Goal: Transaction & Acquisition: Purchase product/service

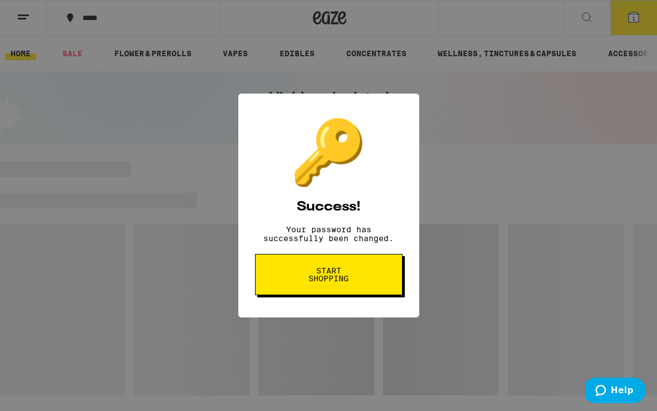
click at [332, 291] on button "Start shopping" at bounding box center [328, 274] width 147 height 41
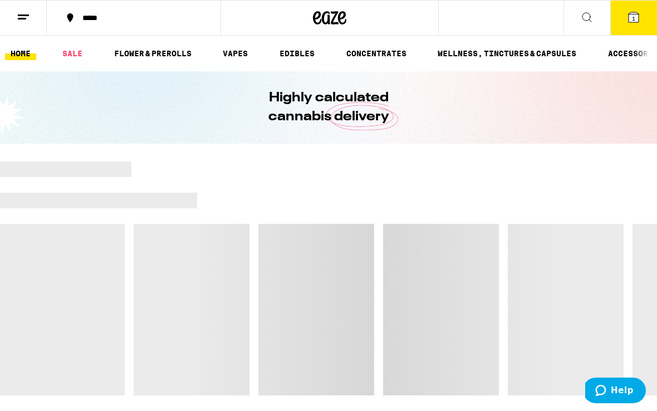
click at [630, 17] on icon at bounding box center [633, 17] width 10 height 10
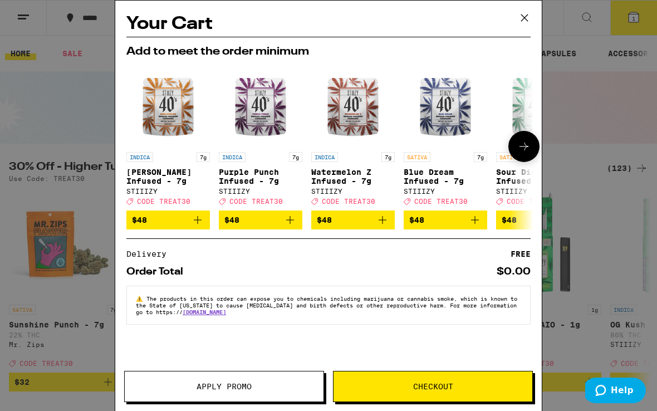
click at [514, 150] on button at bounding box center [523, 146] width 31 height 31
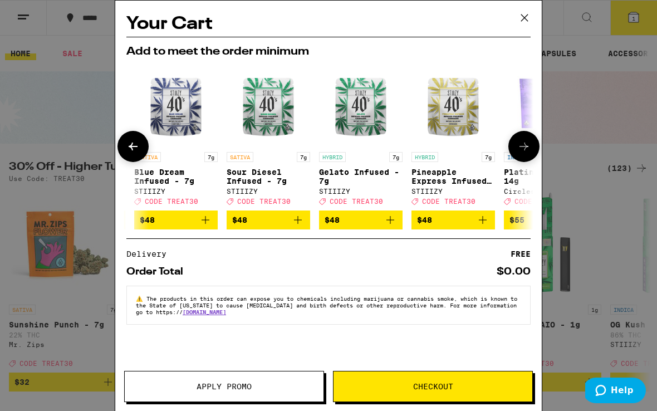
click at [514, 150] on button at bounding box center [523, 146] width 31 height 31
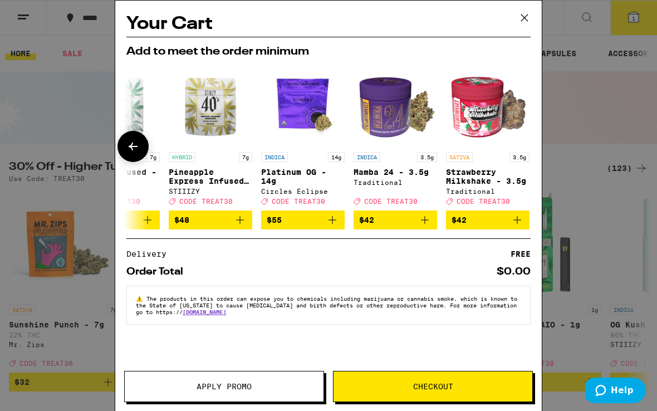
click at [524, 146] on button at bounding box center [524, 146] width 0 height 0
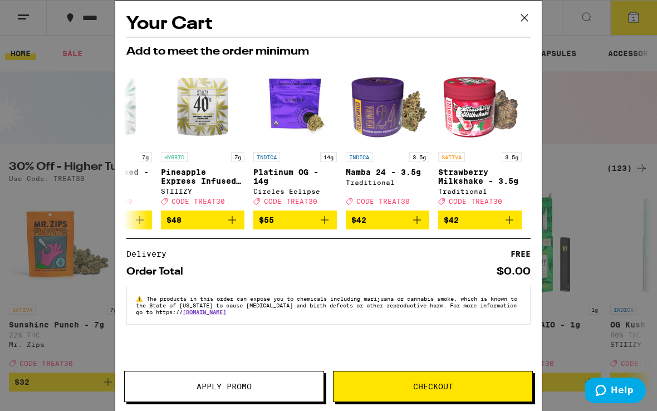
click at [519, 21] on icon at bounding box center [524, 17] width 17 height 17
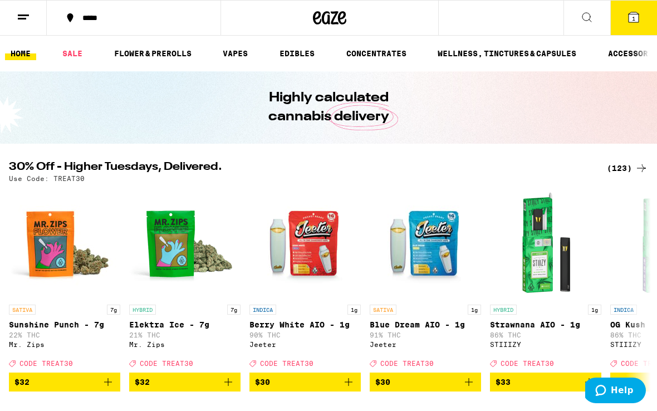
click at [593, 14] on button at bounding box center [586, 18] width 47 height 35
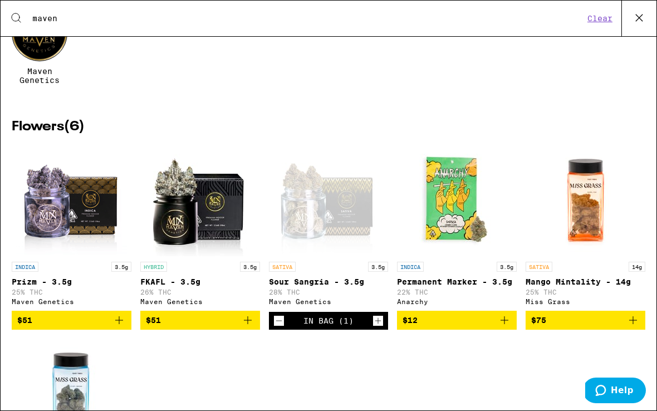
scroll to position [98, 0]
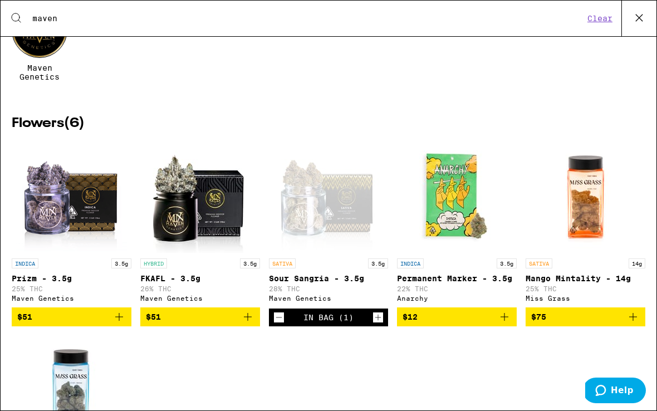
type input "maven"
click at [329, 237] on div "Open page for Sour Sangria - 3.5g from Maven Genetics" at bounding box center [328, 196] width 111 height 111
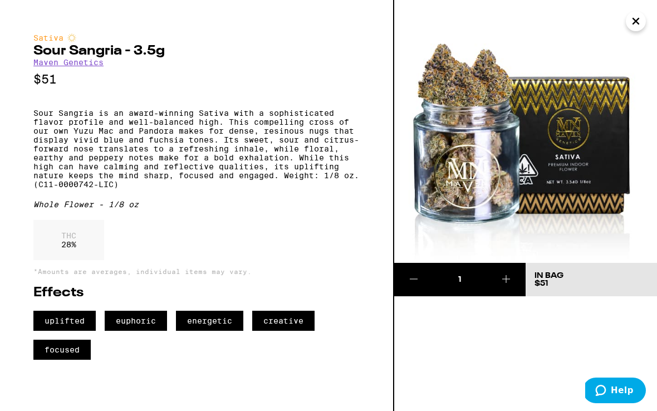
click at [632, 22] on icon "Close" at bounding box center [635, 21] width 13 height 17
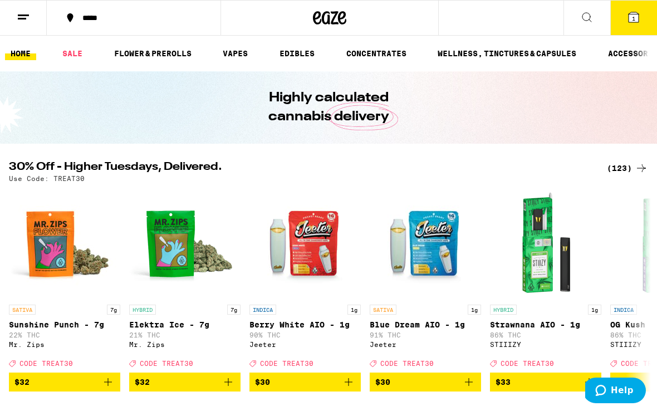
click at [639, 19] on icon at bounding box center [633, 17] width 13 height 13
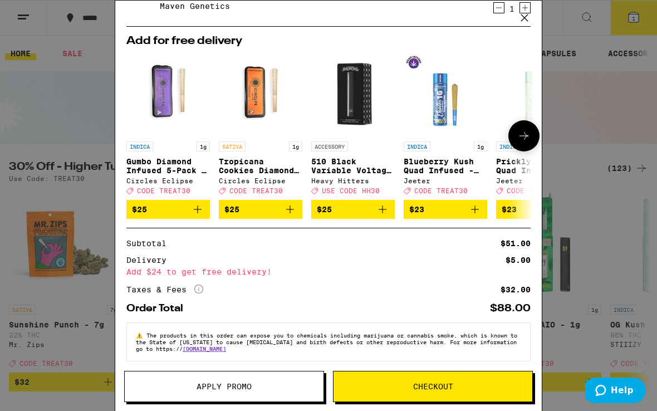
scroll to position [62, 0]
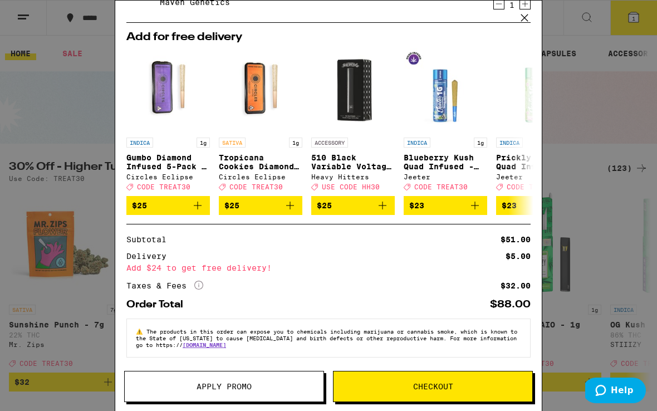
click at [437, 382] on span "Checkout" at bounding box center [433, 386] width 40 height 8
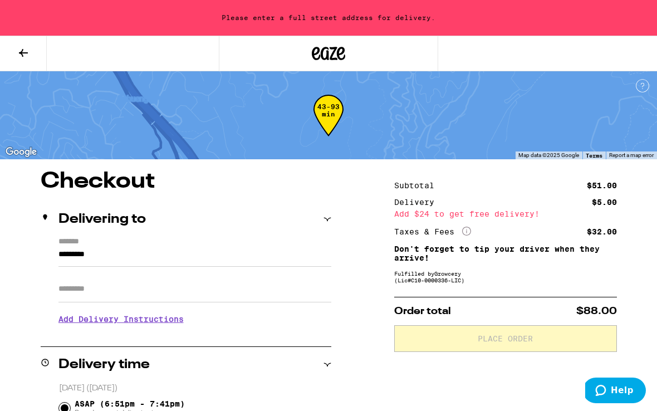
click at [210, 298] on input "Apt/Suite" at bounding box center [194, 288] width 273 height 27
click at [173, 263] on input "*********" at bounding box center [194, 257] width 273 height 19
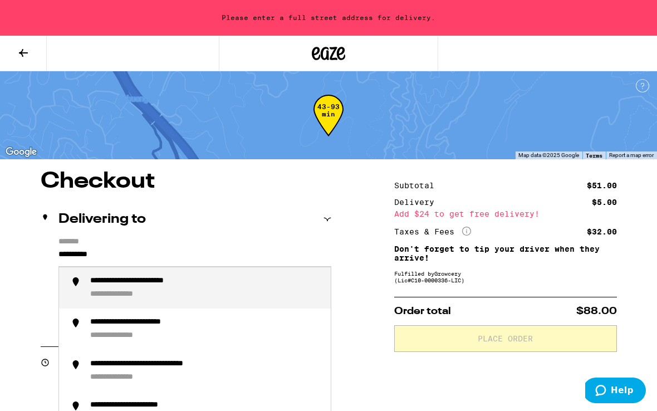
click at [156, 292] on div "**********" at bounding box center [128, 294] width 76 height 11
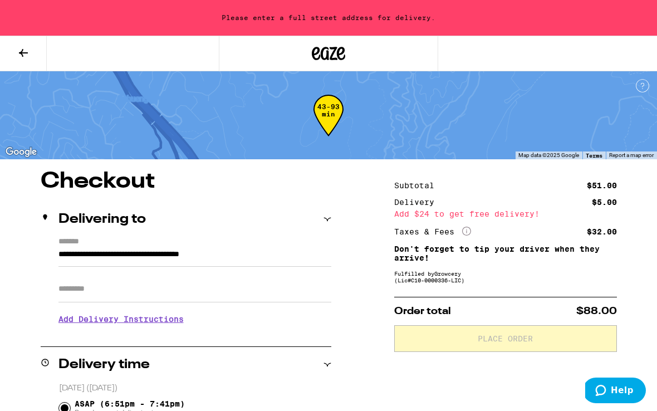
type input "**********"
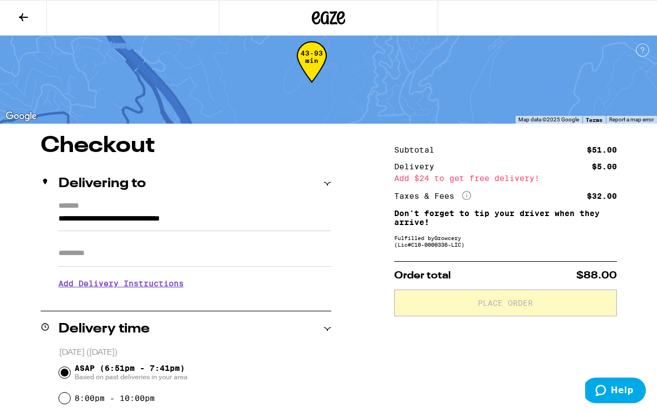
click at [139, 294] on h3 "Add Delivery Instructions" at bounding box center [194, 283] width 273 height 26
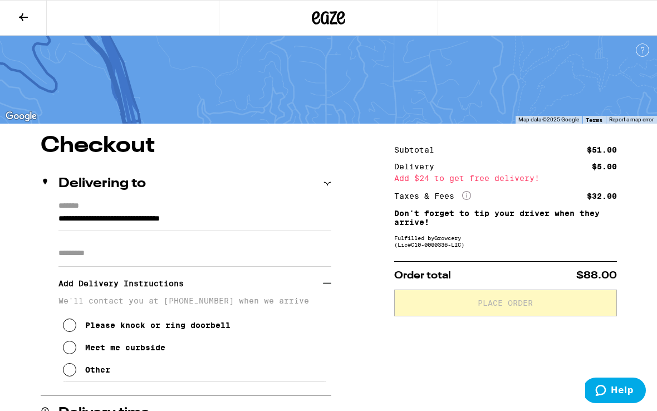
click at [141, 253] on input "Apt/Suite" at bounding box center [194, 253] width 273 height 27
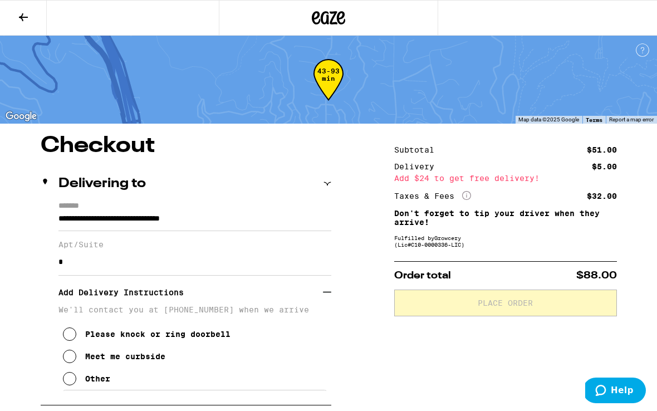
type input "******"
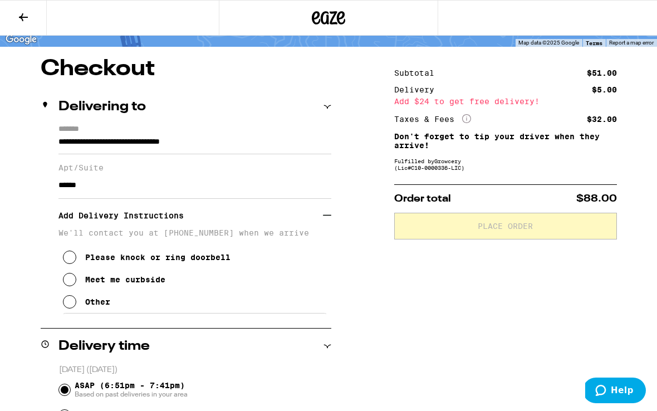
scroll to position [103, 0]
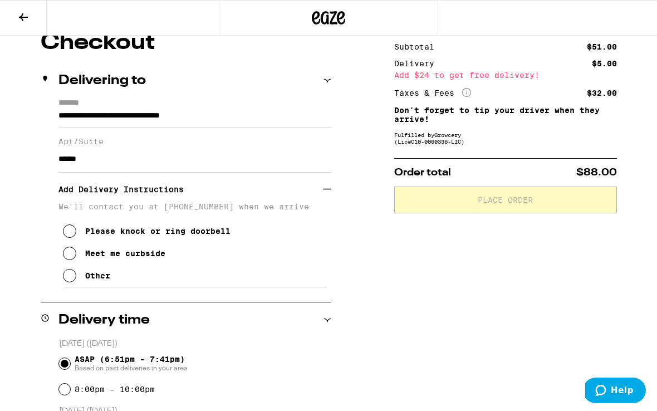
click at [73, 260] on icon at bounding box center [69, 253] width 13 height 13
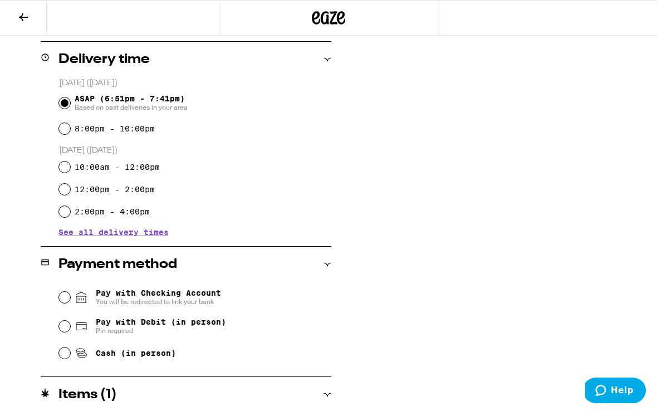
scroll to position [406, 0]
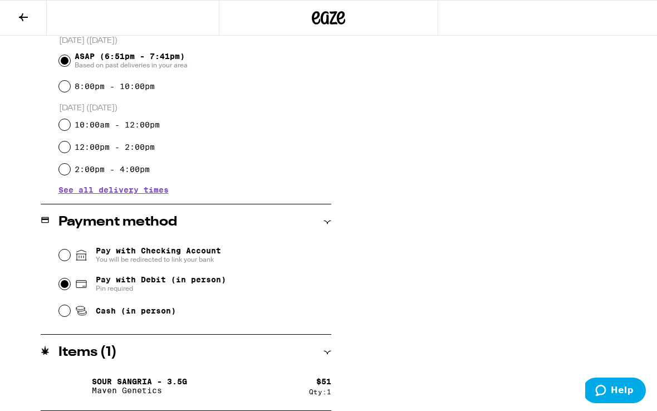
click at [64, 284] on input "Pay with Debit (in person) Pin required" at bounding box center [64, 283] width 11 height 11
radio input "true"
type input "*********"
